Goal: Navigation & Orientation: Understand site structure

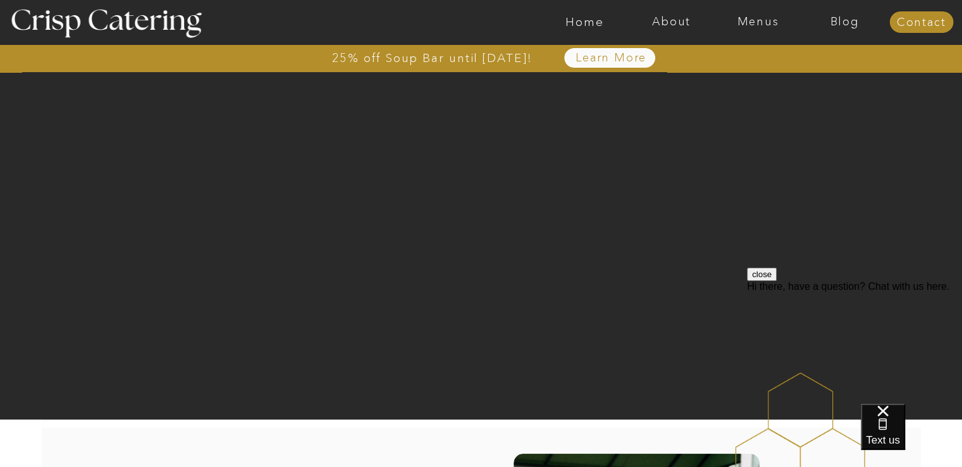
click at [663, 23] on nav "About" at bounding box center [671, 22] width 87 height 13
click at [676, 57] on nav "About Crisp" at bounding box center [675, 58] width 73 height 12
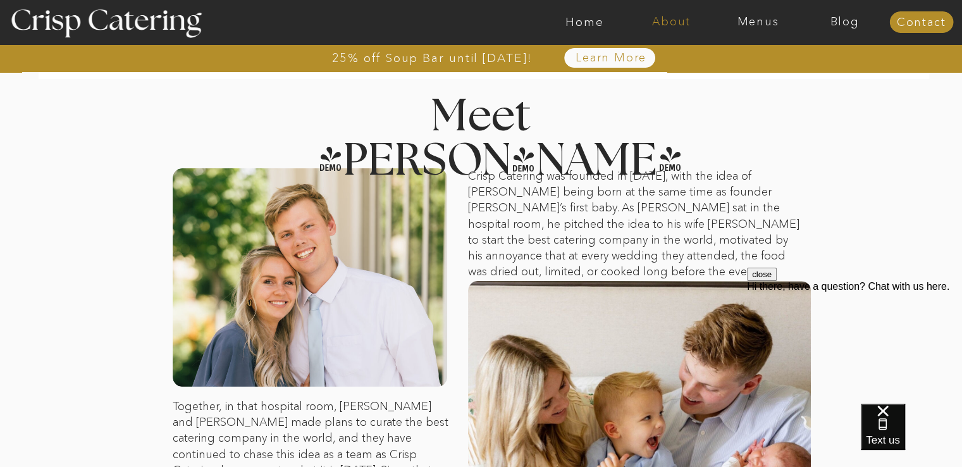
click at [670, 21] on nav "About" at bounding box center [671, 22] width 87 height 13
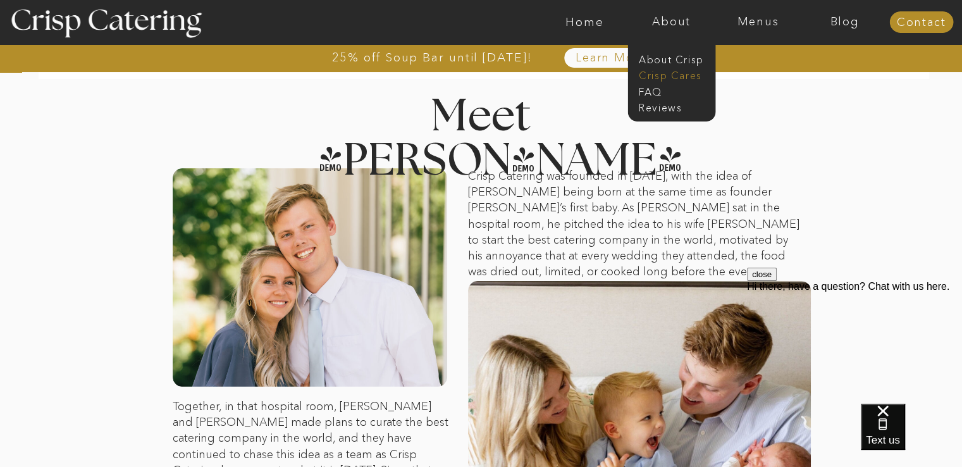
click at [671, 73] on nav "Crisp Cares" at bounding box center [675, 74] width 73 height 12
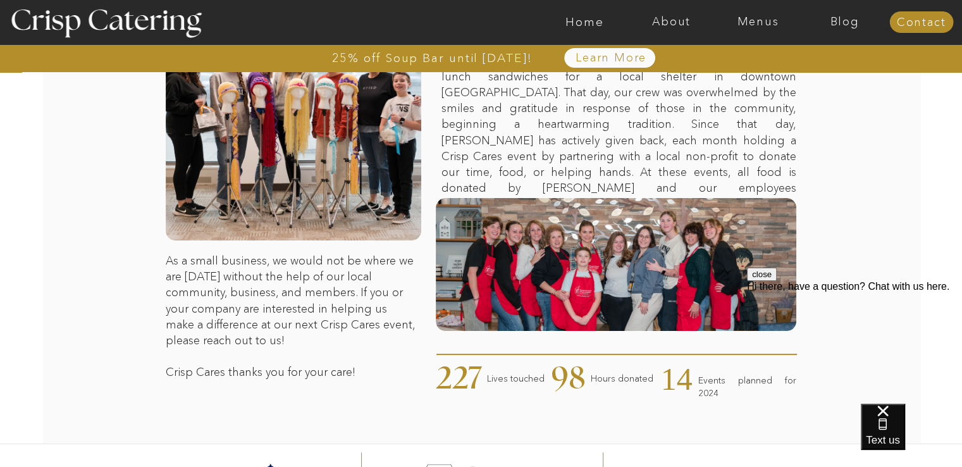
scroll to position [150, 0]
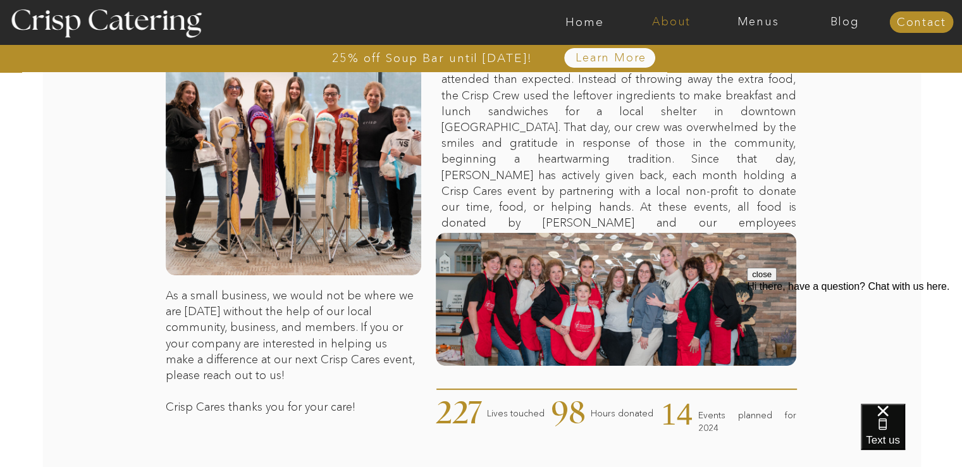
click at [678, 22] on nav "About" at bounding box center [671, 22] width 87 height 13
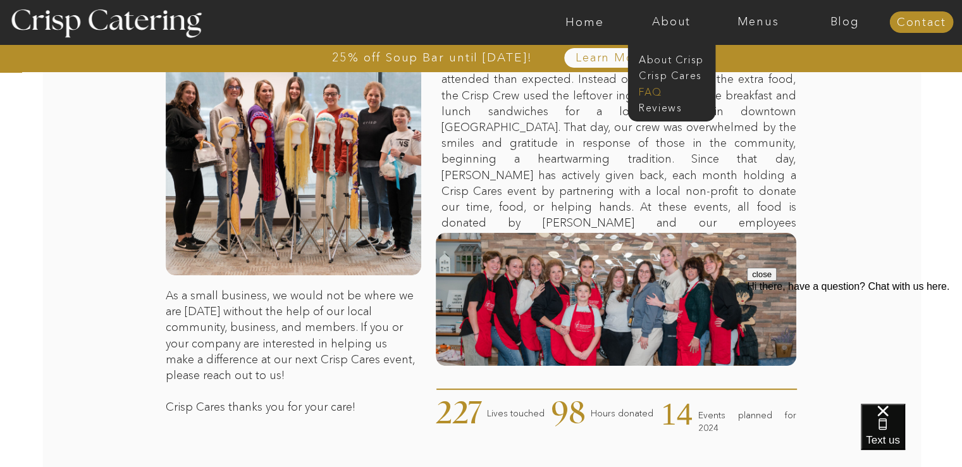
click at [652, 86] on nav "faq" at bounding box center [670, 91] width 63 height 12
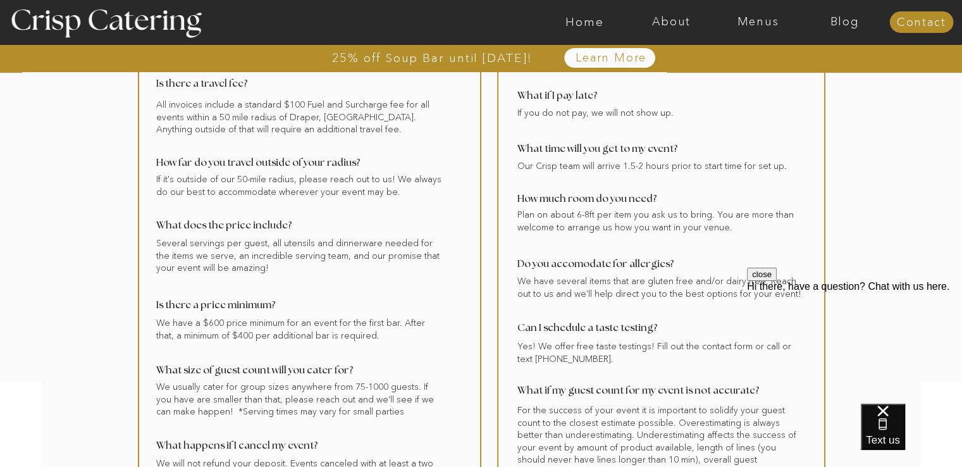
scroll to position [190, 0]
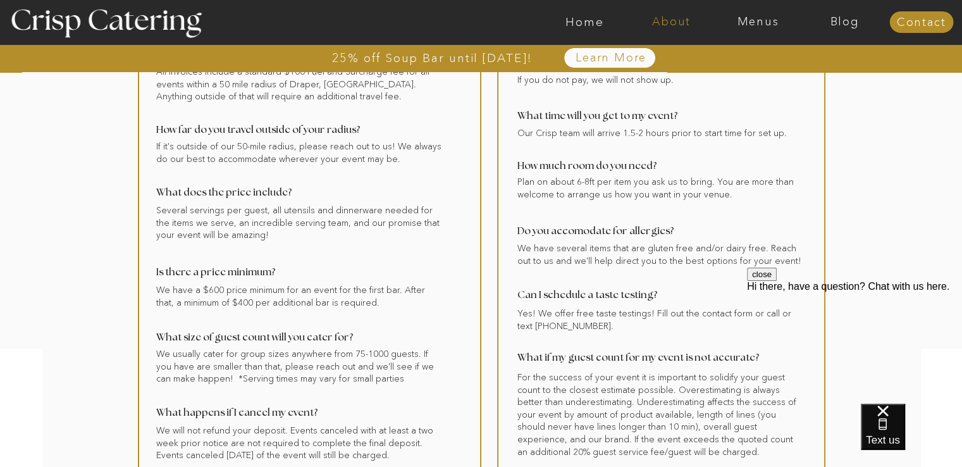
click at [657, 27] on nav "About" at bounding box center [671, 22] width 87 height 13
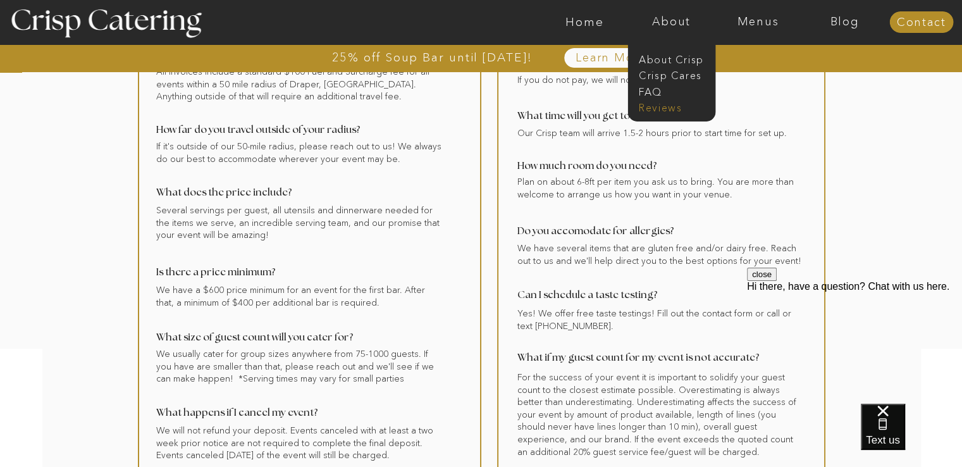
click at [652, 104] on nav "Reviews" at bounding box center [670, 107] width 63 height 12
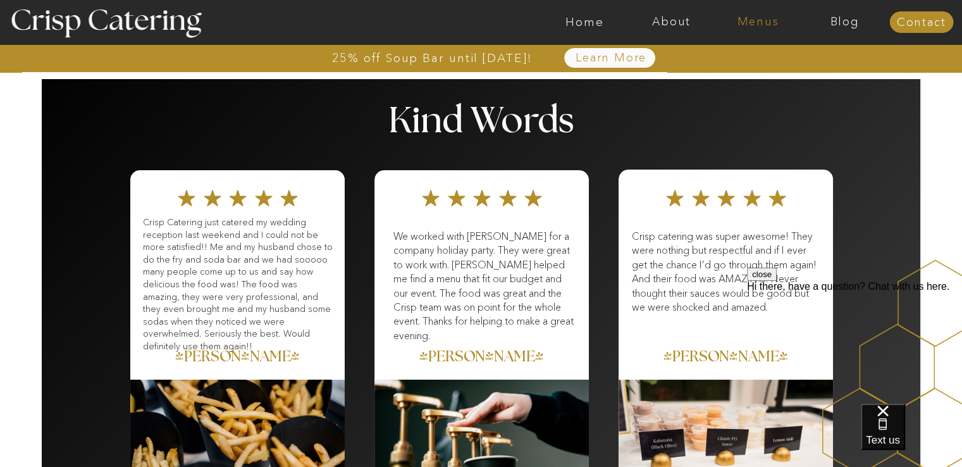
click at [754, 23] on nav "Menus" at bounding box center [757, 22] width 87 height 13
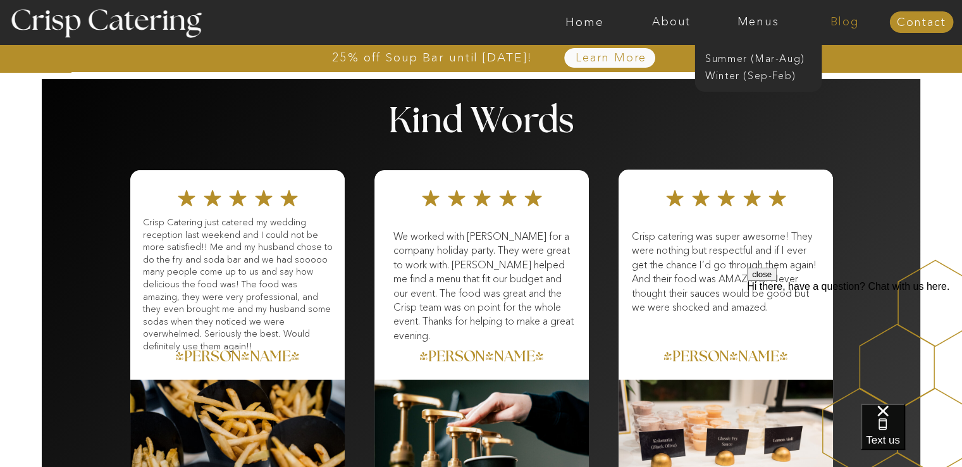
click at [837, 19] on nav "Blog" at bounding box center [844, 22] width 87 height 13
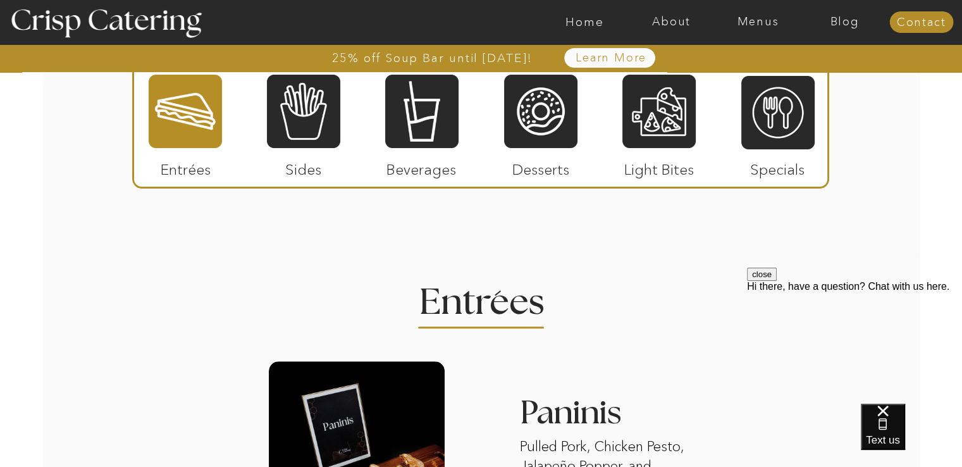
scroll to position [1201, 0]
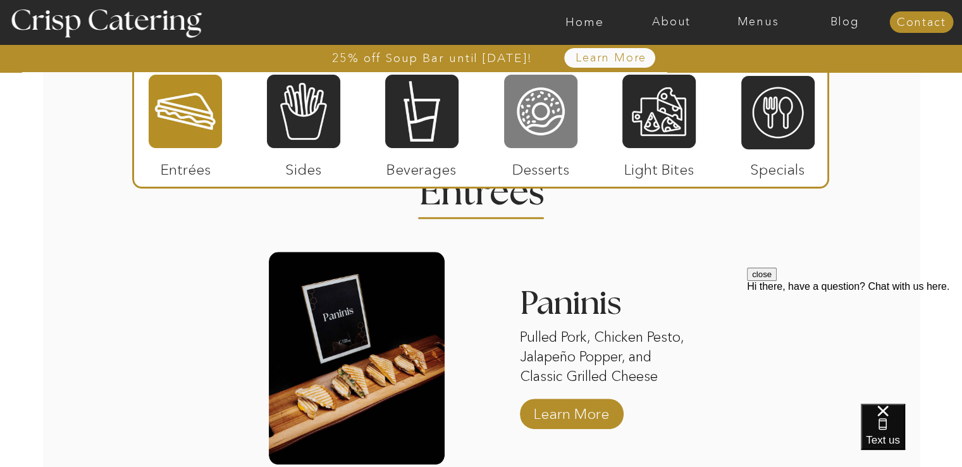
click at [547, 137] on div at bounding box center [540, 111] width 73 height 76
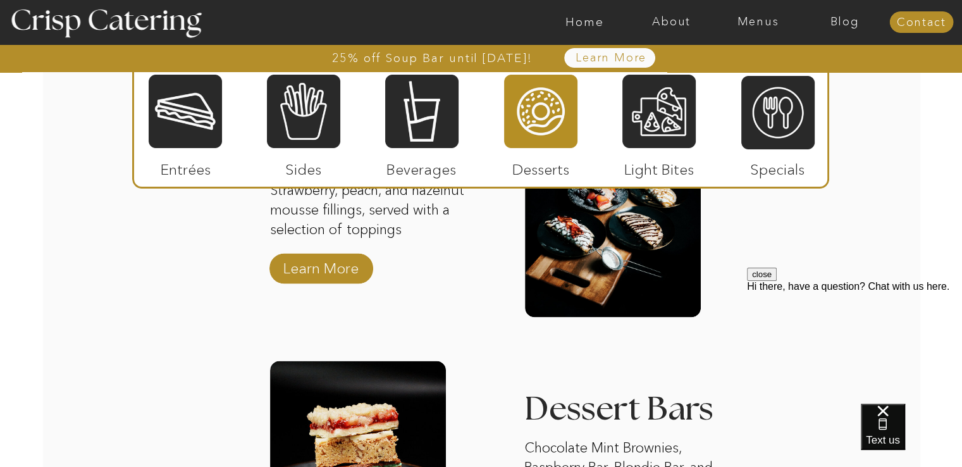
scroll to position [1581, 0]
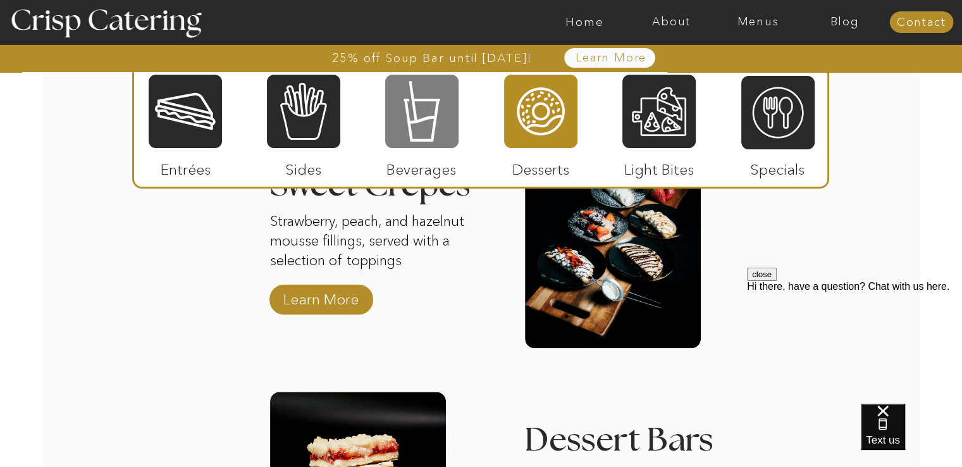
click at [417, 123] on div at bounding box center [421, 111] width 73 height 76
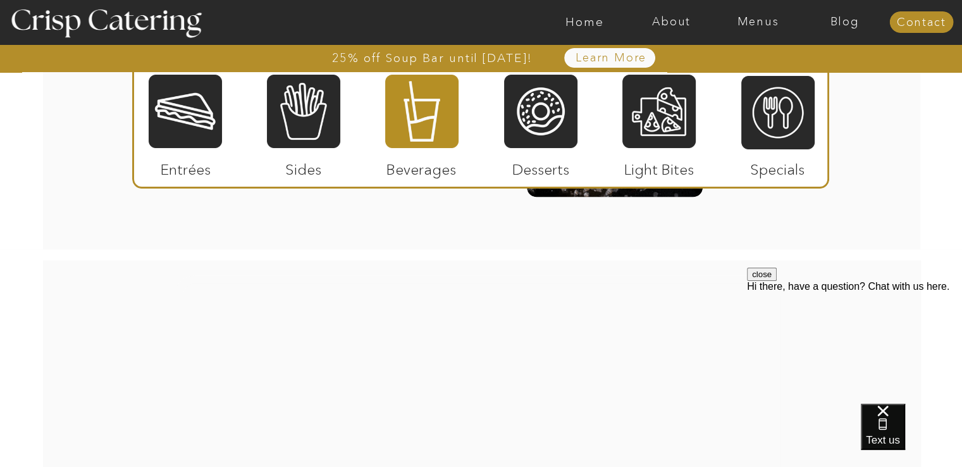
scroll to position [1644, 0]
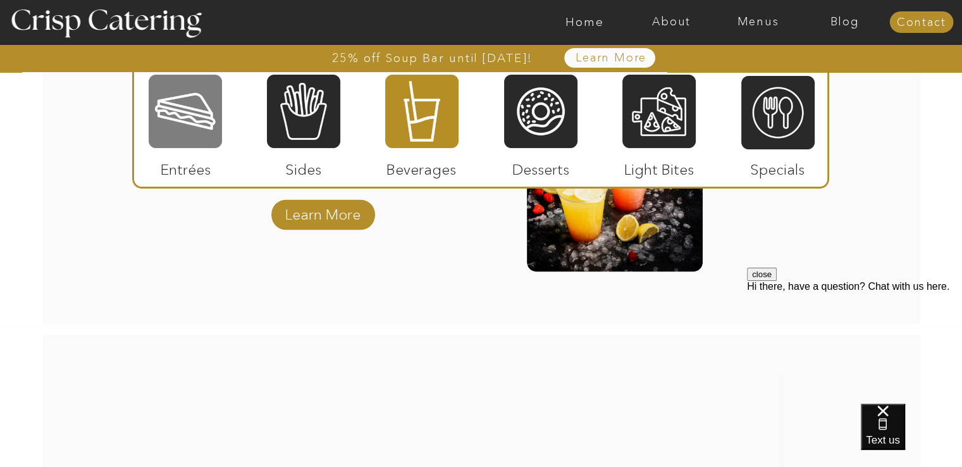
click at [176, 111] on div at bounding box center [185, 111] width 73 height 76
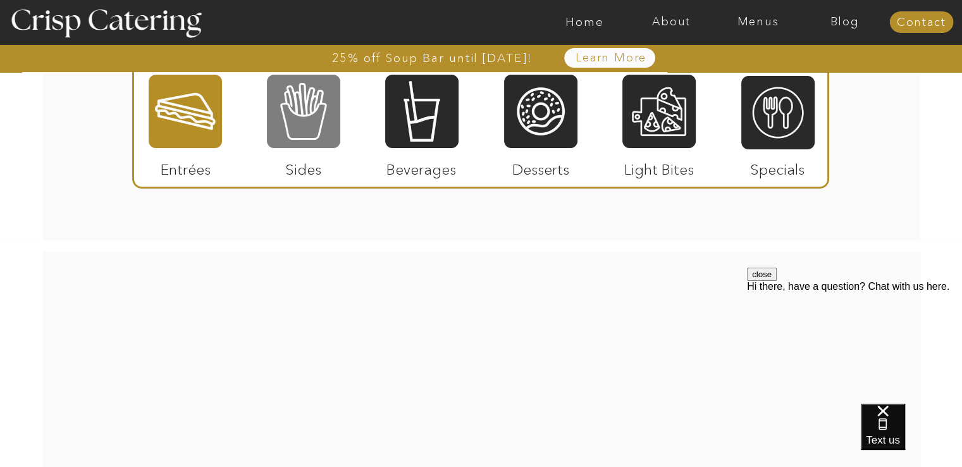
scroll to position [1960, 0]
click at [287, 117] on div at bounding box center [303, 111] width 73 height 76
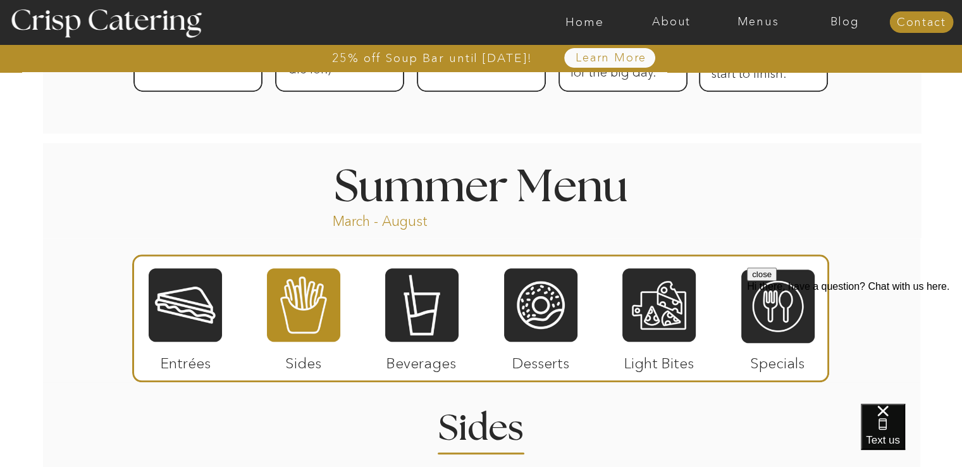
scroll to position [885, 0]
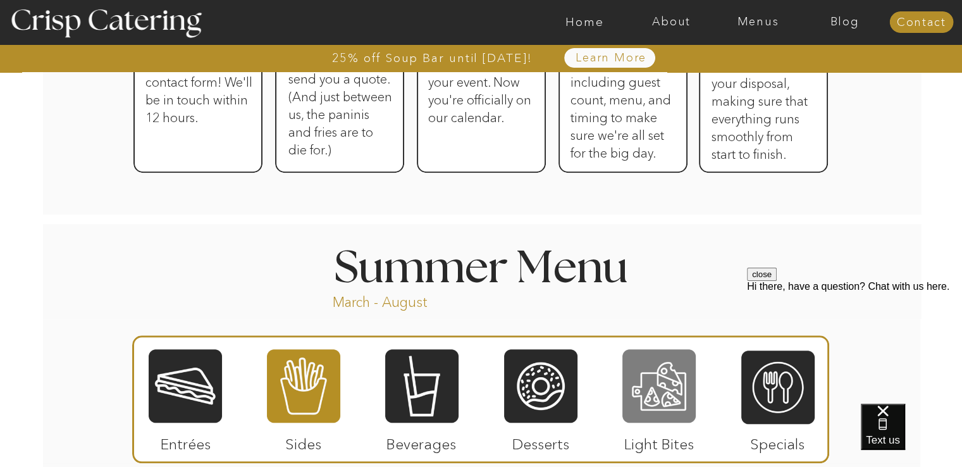
click at [676, 376] on div at bounding box center [658, 386] width 73 height 76
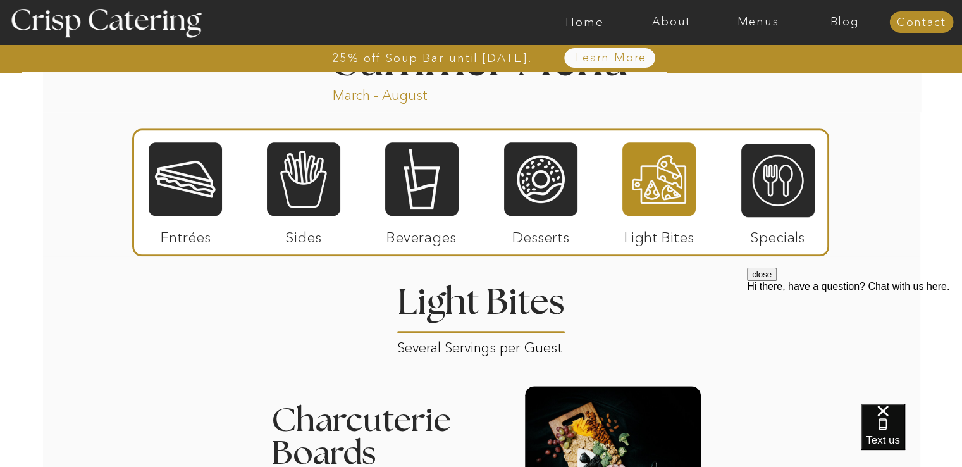
scroll to position [1075, 0]
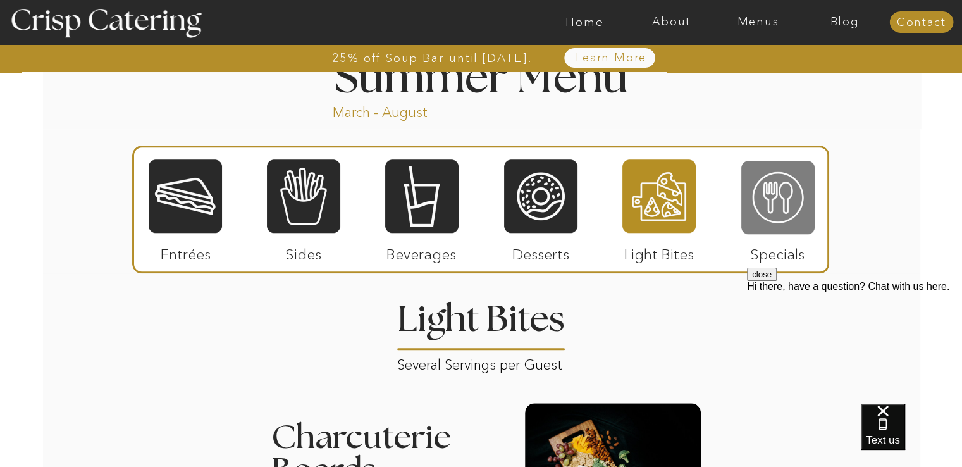
click at [786, 214] on div at bounding box center [777, 197] width 73 height 76
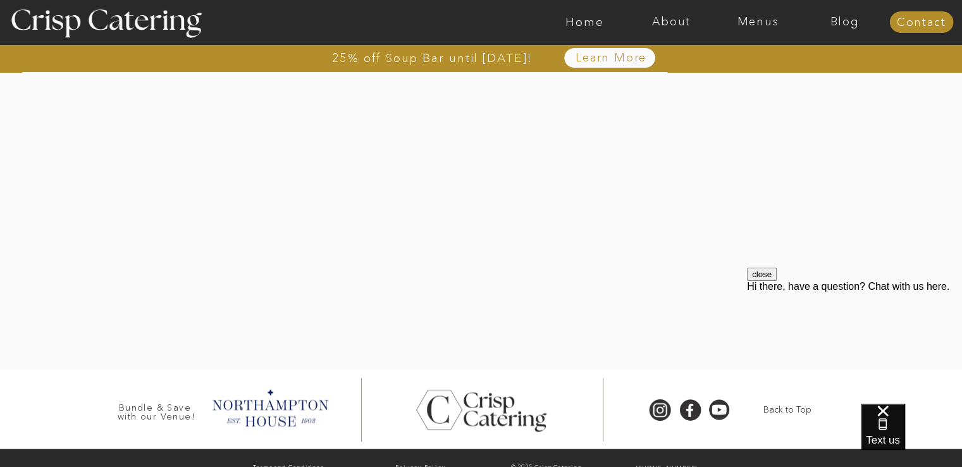
scroll to position [1833, 0]
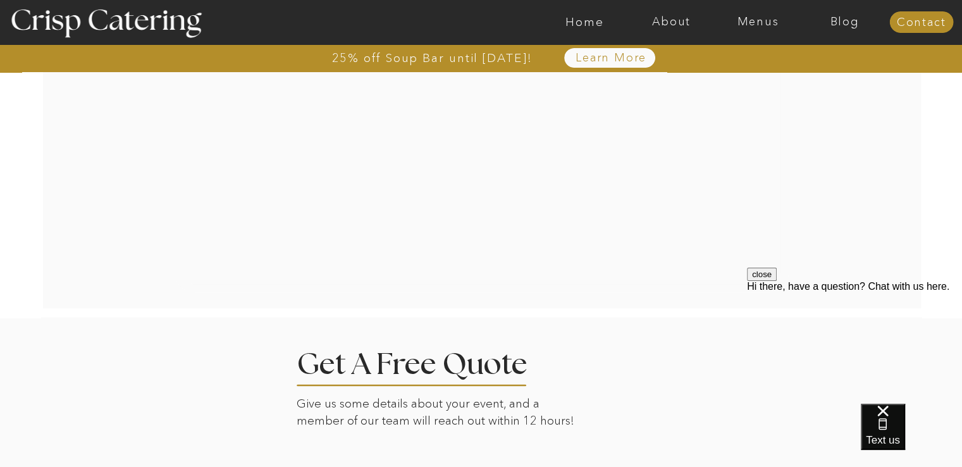
click at [780, 13] on div at bounding box center [530, 22] width 2005 height 44
click at [776, 16] on nav "Menus" at bounding box center [757, 22] width 87 height 13
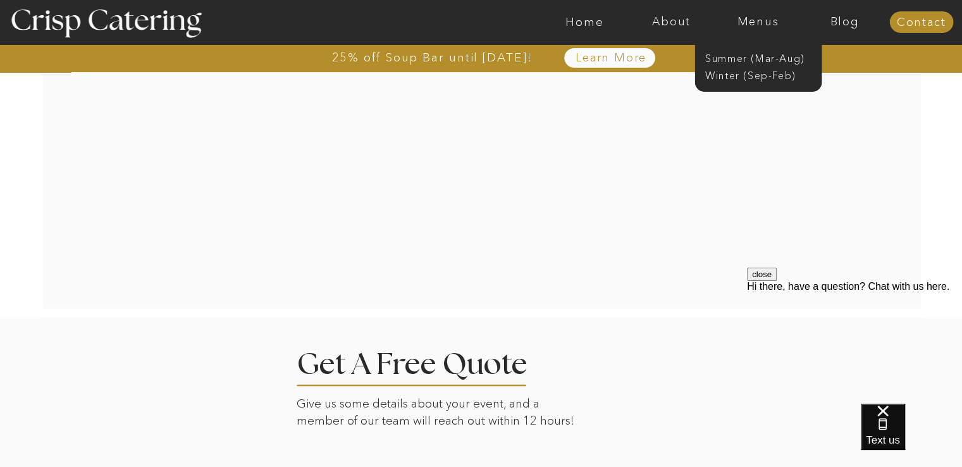
click at [737, 82] on div at bounding box center [757, 57] width 127 height 69
click at [736, 76] on nav "Winter (Sep-Feb)" at bounding box center [757, 74] width 104 height 12
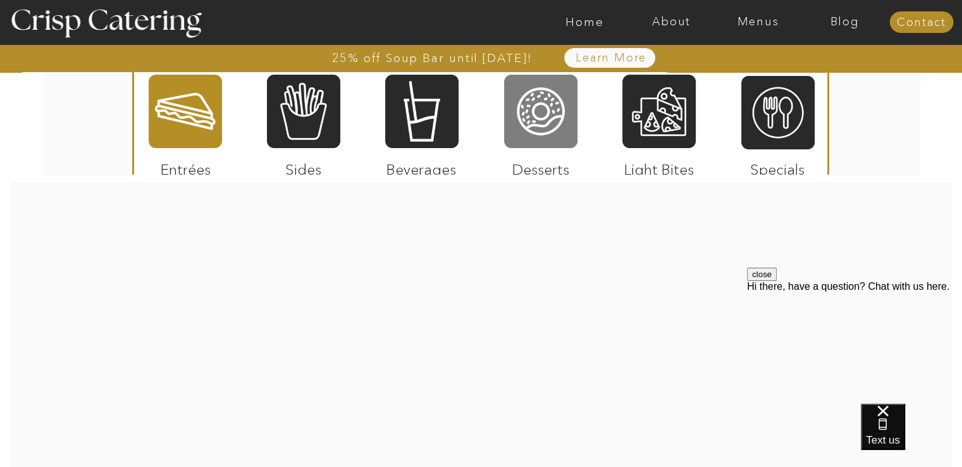
scroll to position [2339, 0]
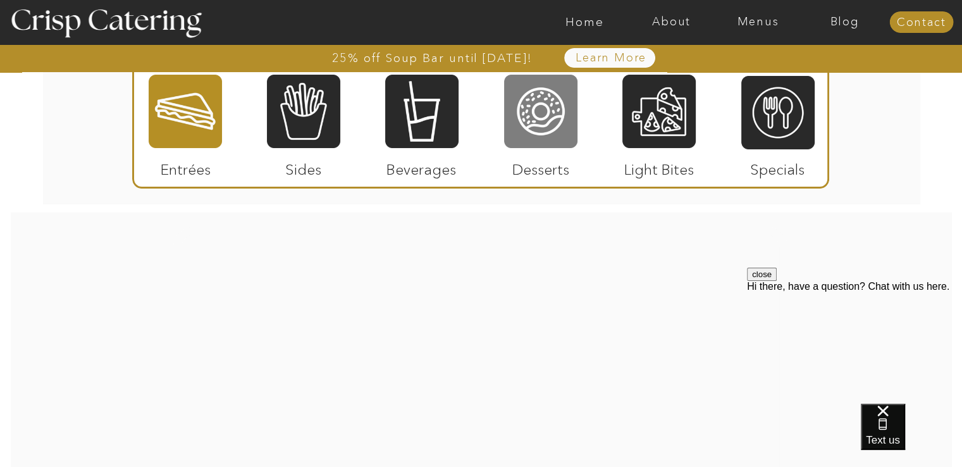
click at [560, 117] on div at bounding box center [540, 111] width 73 height 76
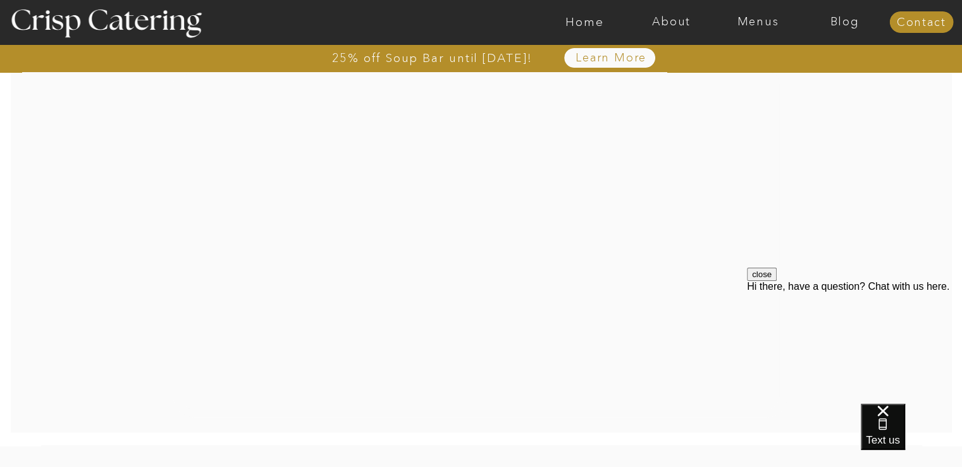
scroll to position [2529, 0]
